Goal: Navigation & Orientation: Find specific page/section

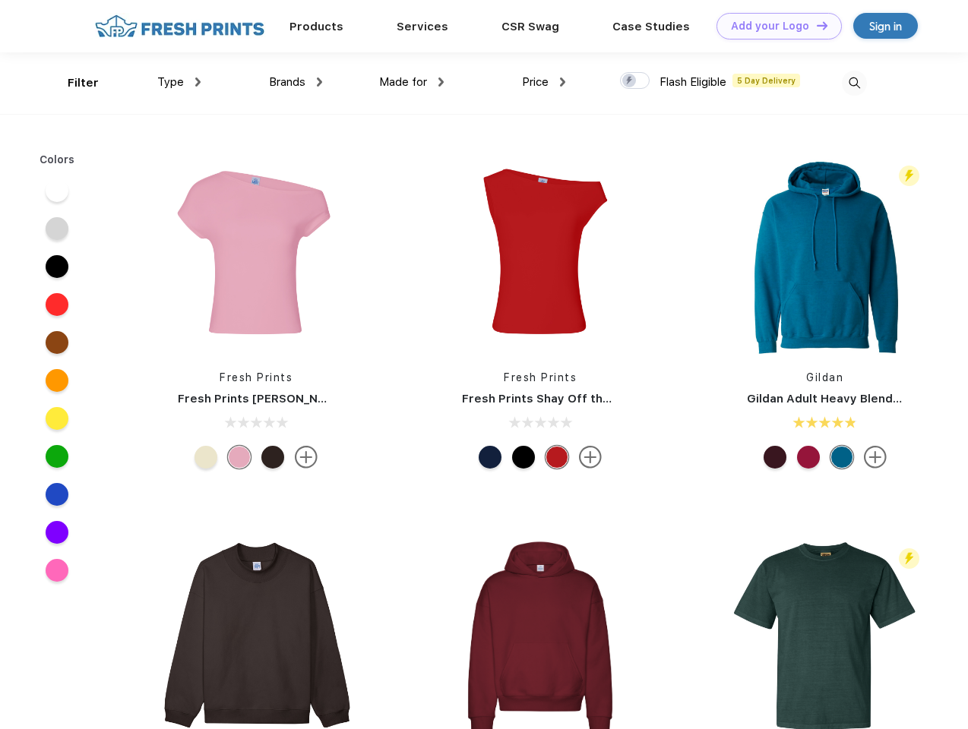
click at [773, 26] on link "Add your Logo Design Tool" at bounding box center [778, 26] width 125 height 27
click at [0, 0] on div "Design Tool" at bounding box center [0, 0] width 0 height 0
click at [815, 25] on link "Add your Logo Design Tool" at bounding box center [778, 26] width 125 height 27
click at [73, 83] on div "Filter" at bounding box center [83, 82] width 31 height 17
click at [179, 82] on span "Type" at bounding box center [170, 82] width 27 height 14
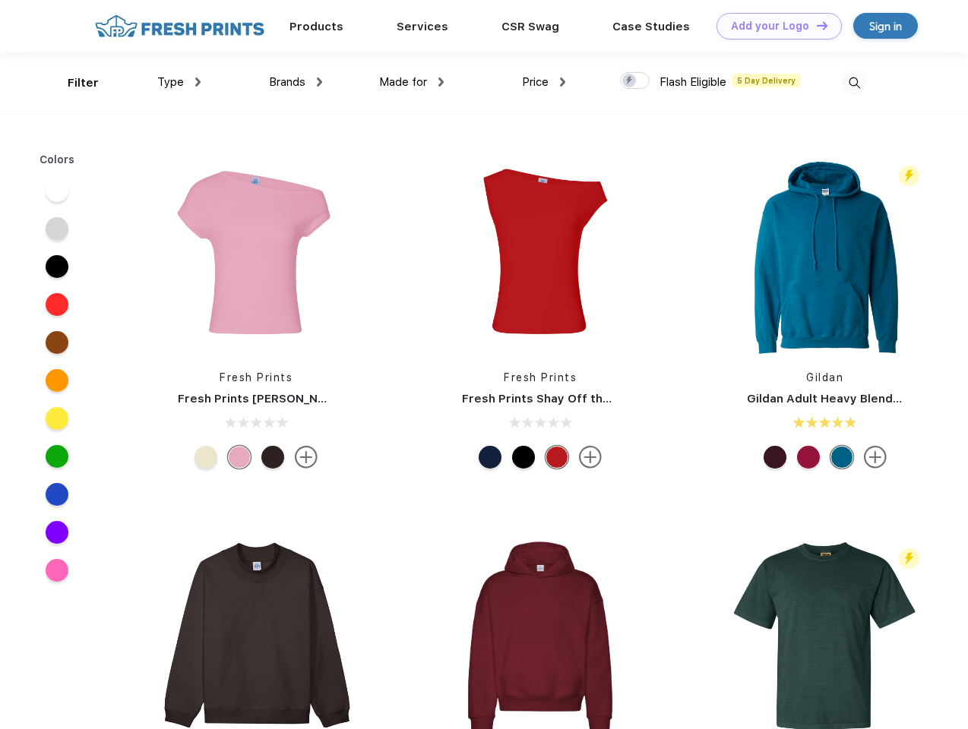
click at [295, 82] on span "Brands" at bounding box center [287, 82] width 36 height 14
click at [412, 82] on span "Made for" at bounding box center [403, 82] width 48 height 14
click at [544, 82] on span "Price" at bounding box center [535, 82] width 27 height 14
click at [635, 81] on div at bounding box center [635, 80] width 30 height 17
click at [630, 81] on input "checkbox" at bounding box center [625, 76] width 10 height 10
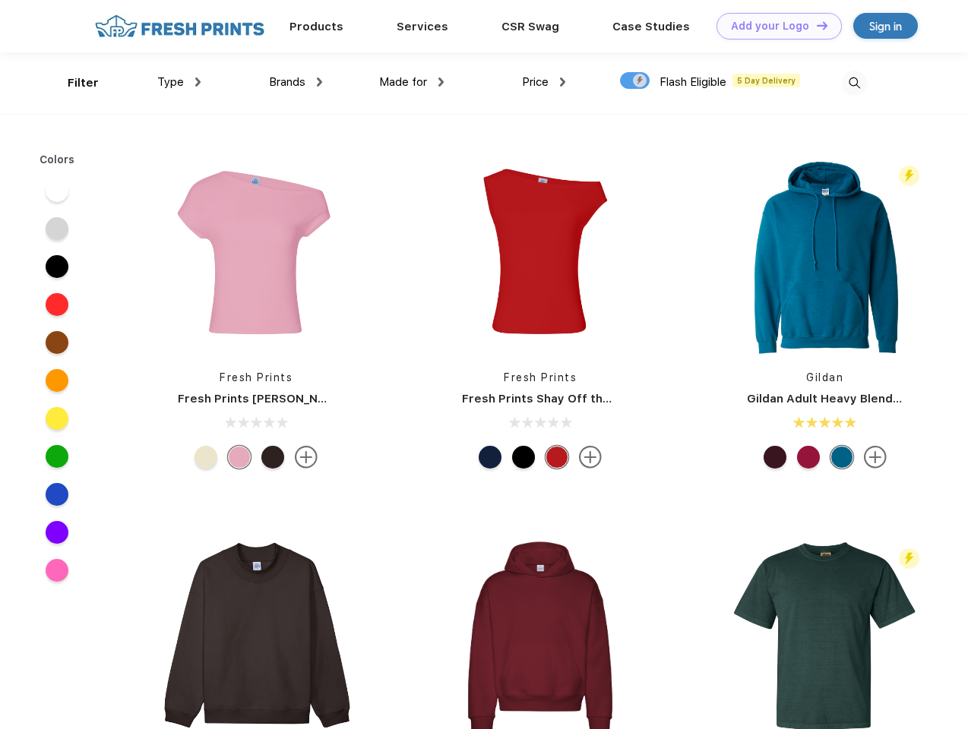
click at [854, 83] on img at bounding box center [853, 83] width 25 height 25
